Goal: Transaction & Acquisition: Purchase product/service

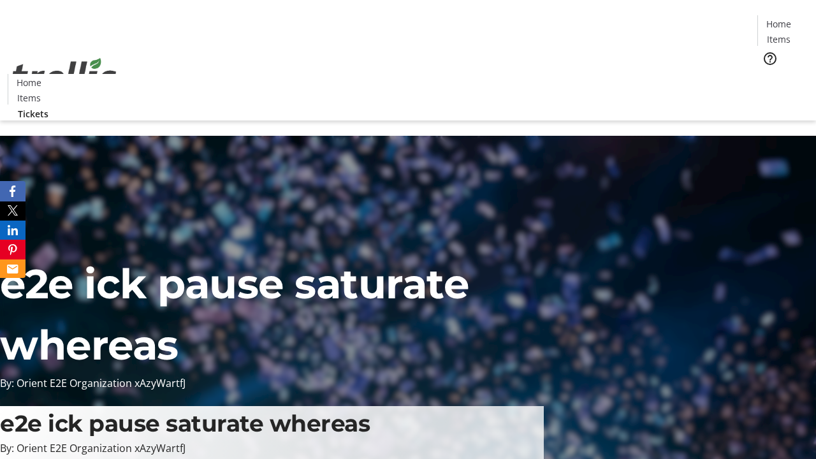
click at [768, 74] on span "Tickets" at bounding box center [783, 80] width 31 height 13
